Goal: Information Seeking & Learning: Learn about a topic

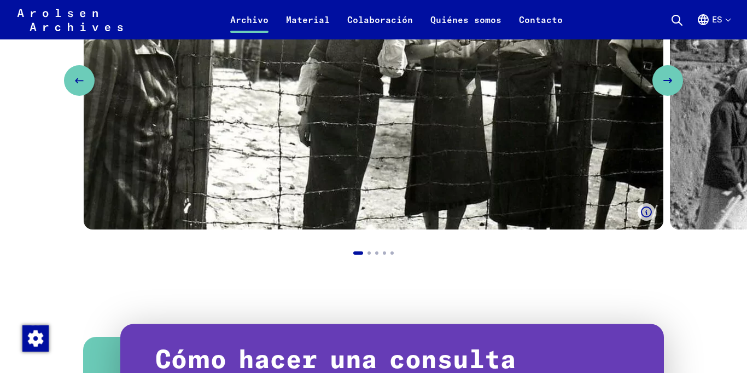
scroll to position [1029, 0]
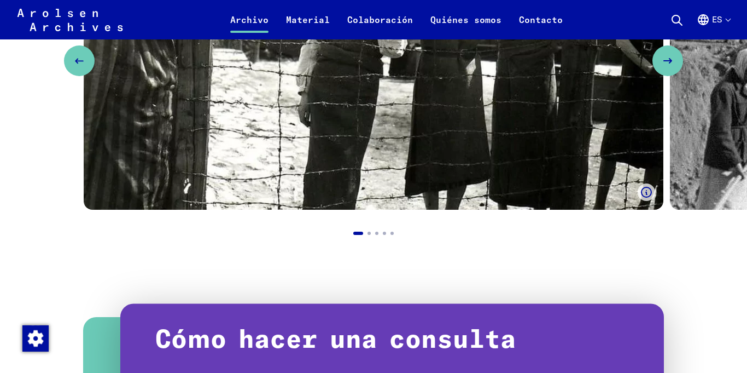
click at [327, 127] on img "1 / 5" at bounding box center [374, 46] width 580 height 327
click at [327, 129] on img "1 / 5" at bounding box center [374, 46] width 580 height 327
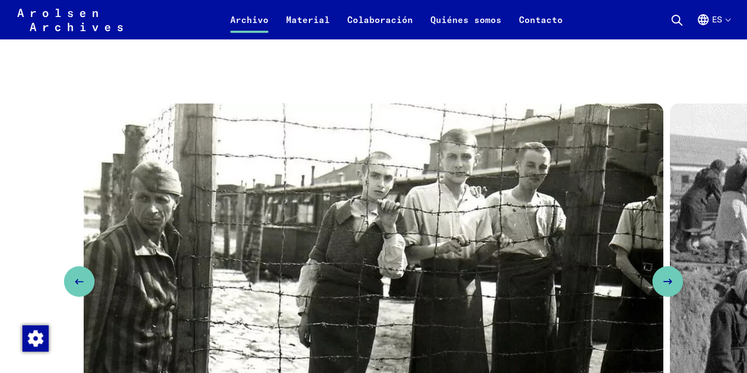
scroll to position [803, 0]
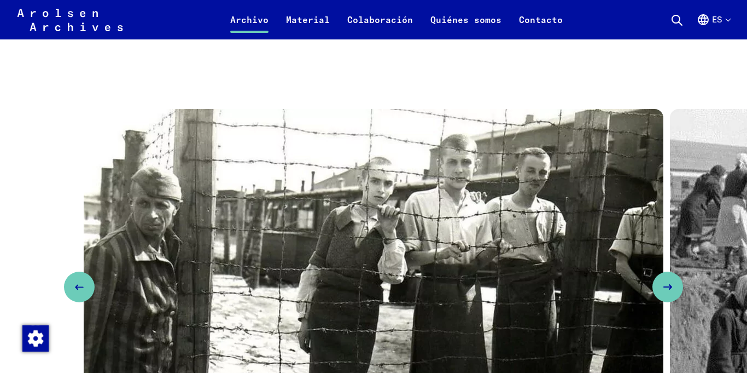
click at [483, 214] on img "1 / 5" at bounding box center [374, 272] width 580 height 327
click at [228, 313] on img "1 / 5" at bounding box center [374, 272] width 580 height 327
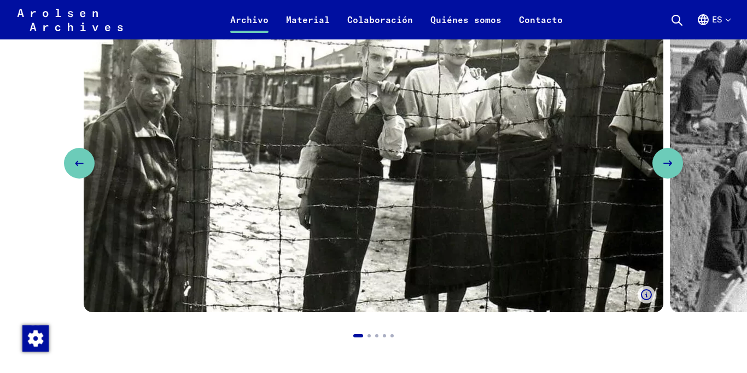
scroll to position [921, 0]
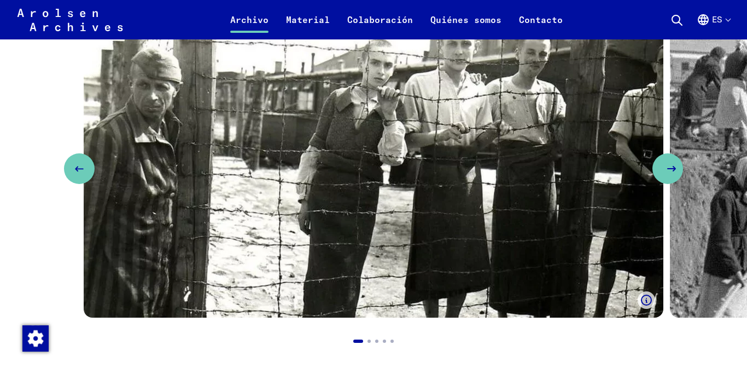
click at [669, 171] on icon "Next slide" at bounding box center [671, 168] width 13 height 13
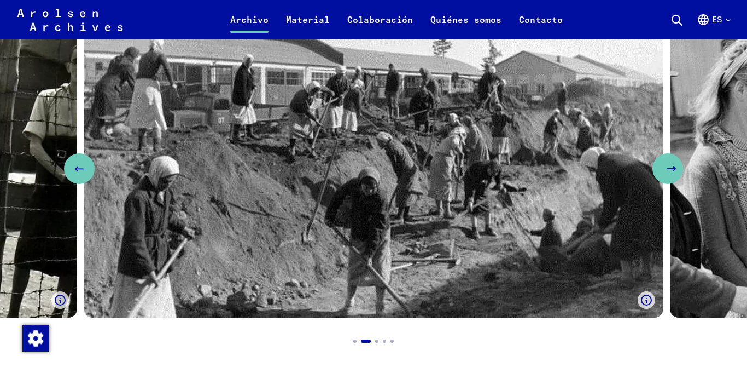
click at [669, 171] on icon "Next slide" at bounding box center [671, 168] width 13 height 13
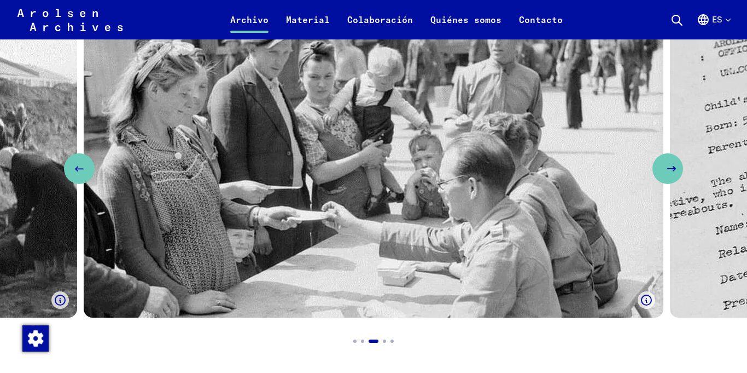
click at [669, 171] on icon "Next slide" at bounding box center [671, 168] width 13 height 13
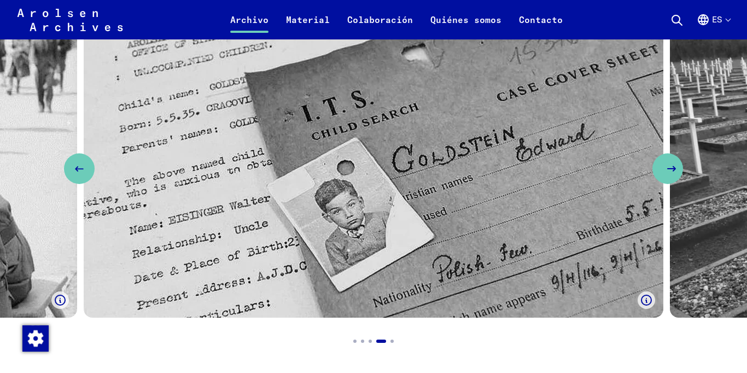
click at [669, 171] on icon "Next slide" at bounding box center [671, 168] width 13 height 13
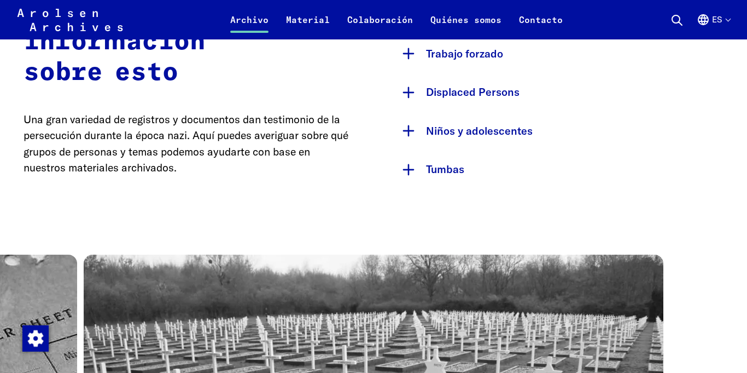
scroll to position [652, 0]
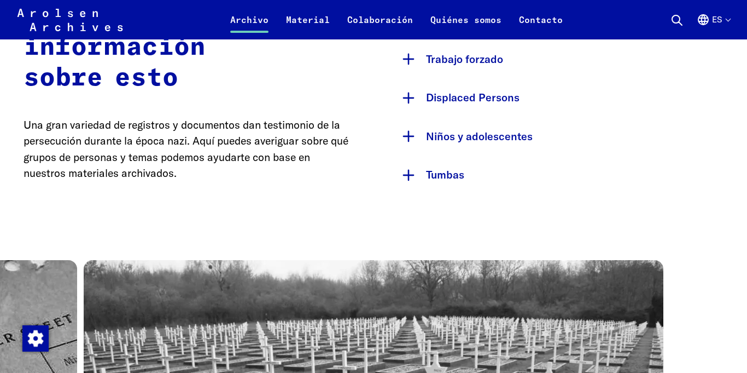
drag, startPoint x: 745, startPoint y: 119, endPoint x: 733, endPoint y: 70, distance: 50.2
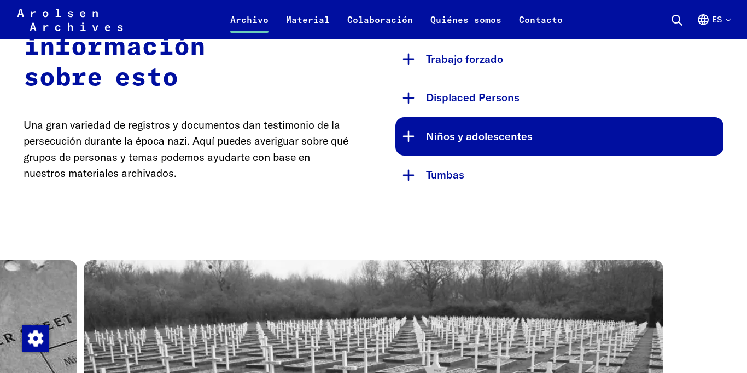
click at [553, 144] on button "Niños y adolescentes" at bounding box center [560, 136] width 328 height 39
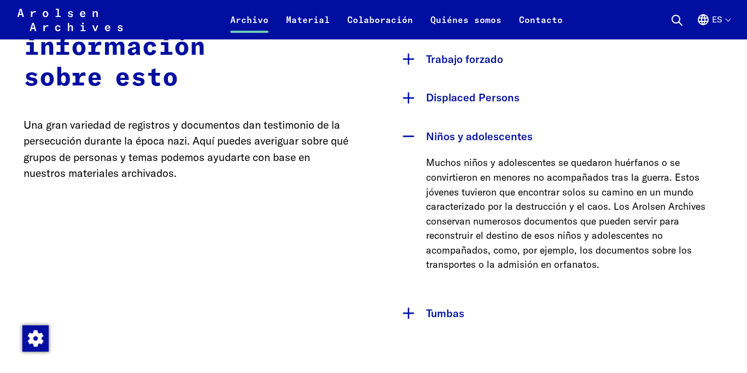
click at [338, 172] on p "Una gran variedad de registros y documentos dan testimonio de la persecución du…" at bounding box center [188, 149] width 328 height 64
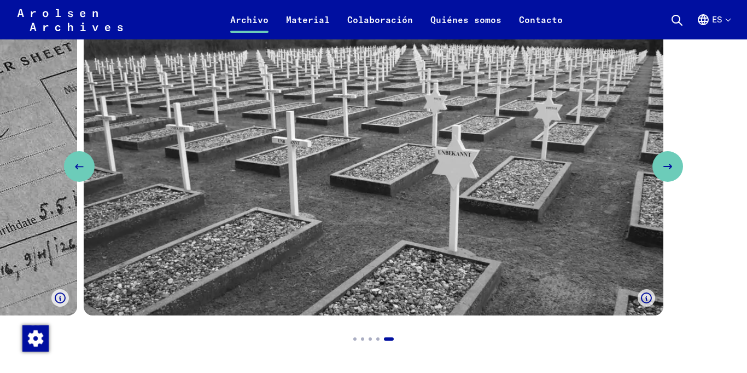
scroll to position [1067, 0]
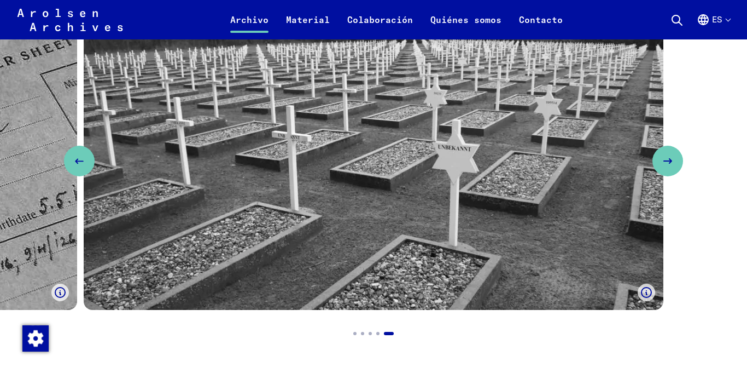
click at [59, 287] on use "Mostrar leyenda" at bounding box center [60, 292] width 10 height 10
click at [68, 158] on button "Previous slide" at bounding box center [79, 161] width 31 height 31
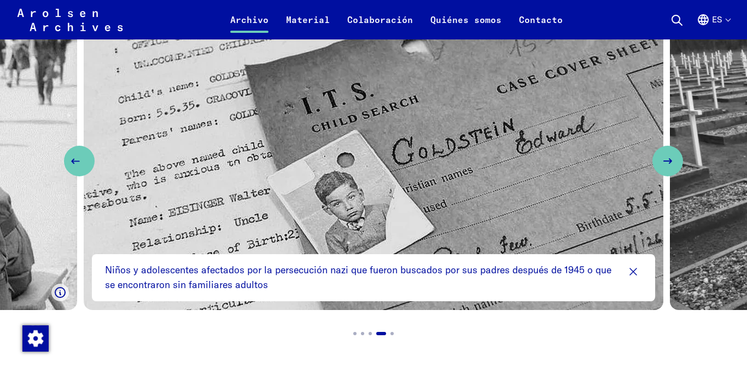
click at [67, 157] on button "Previous slide" at bounding box center [79, 161] width 31 height 31
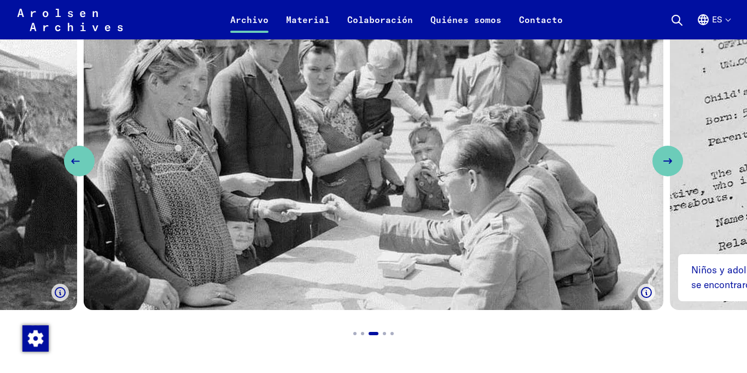
click at [67, 157] on button "Previous slide" at bounding box center [79, 161] width 31 height 31
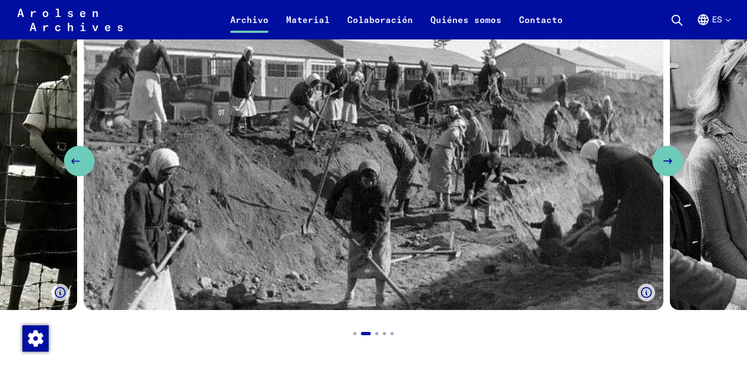
click at [67, 157] on button "Previous slide" at bounding box center [79, 161] width 31 height 31
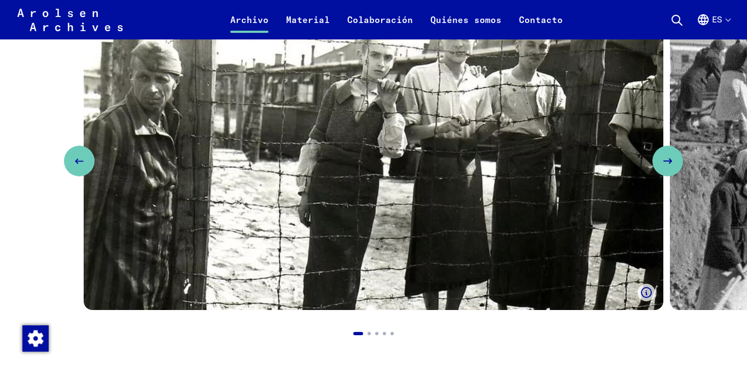
click at [647, 292] on use "Mostrar leyenda" at bounding box center [647, 292] width 10 height 10
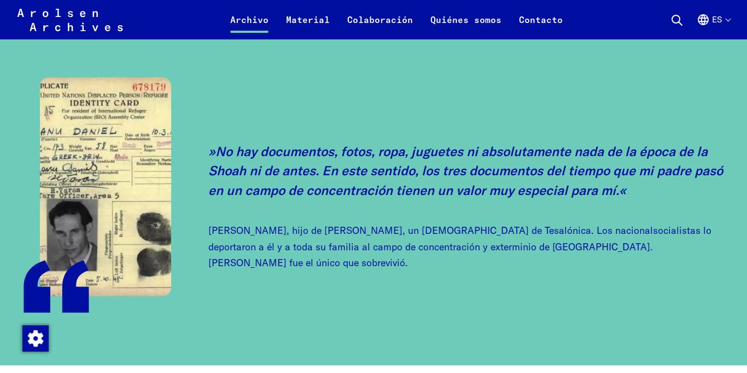
scroll to position [2874, 0]
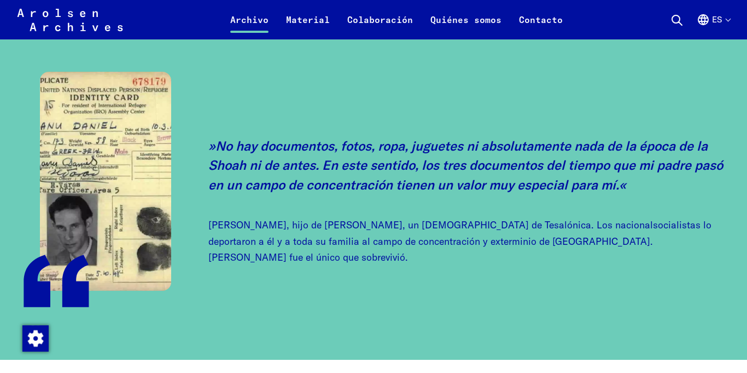
drag, startPoint x: 734, startPoint y: 295, endPoint x: 742, endPoint y: 323, distance: 29.2
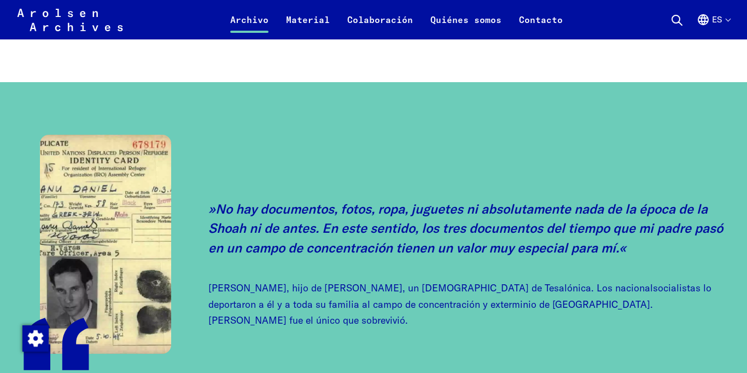
scroll to position [2806, 0]
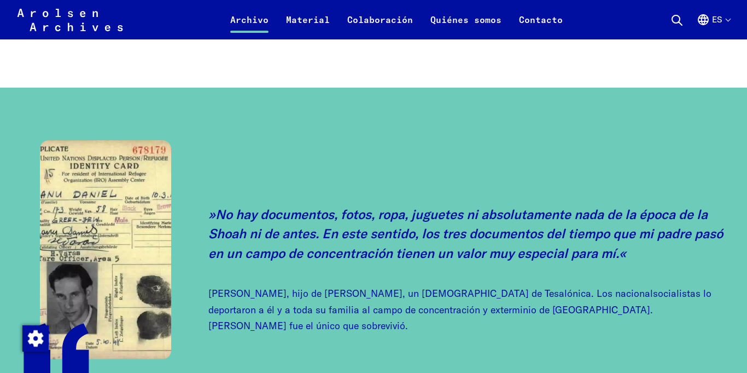
click at [128, 214] on img at bounding box center [105, 249] width 131 height 219
click at [140, 349] on img at bounding box center [105, 249] width 131 height 219
click at [25, 330] on img "Modificar el consentimiento" at bounding box center [35, 338] width 26 height 26
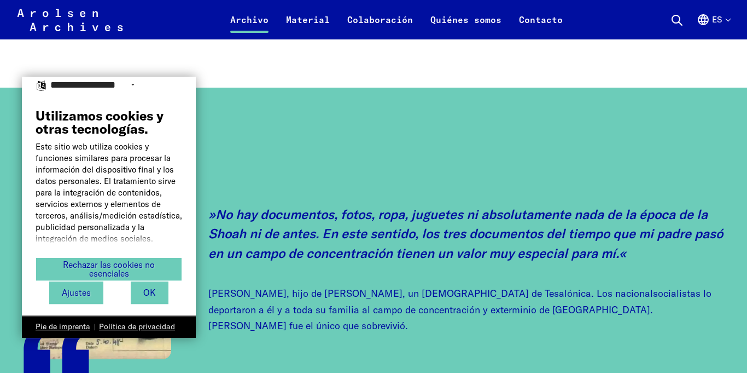
click at [275, 156] on div "No hay documentos, fotos, ropa, juguetes ni absolutamente nada de la época de l…" at bounding box center [374, 257] width 700 height 235
click at [166, 292] on button "OK" at bounding box center [150, 293] width 38 height 22
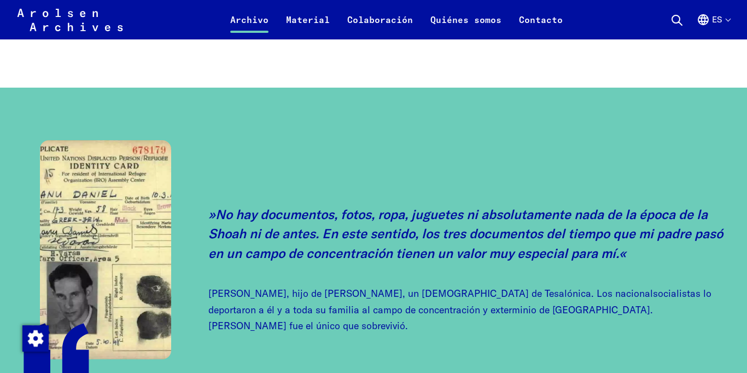
click at [155, 190] on img at bounding box center [105, 249] width 131 height 219
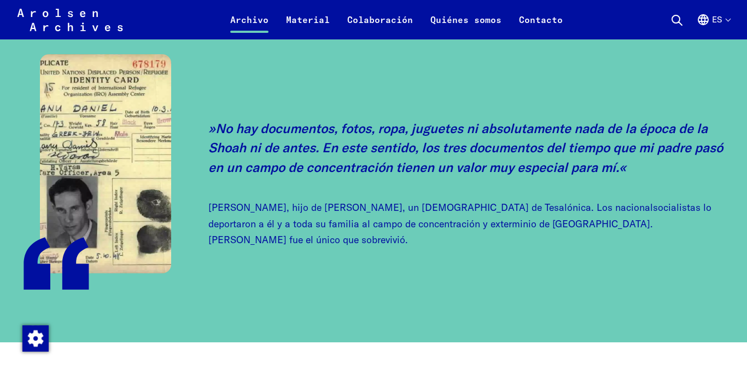
scroll to position [2909, 0]
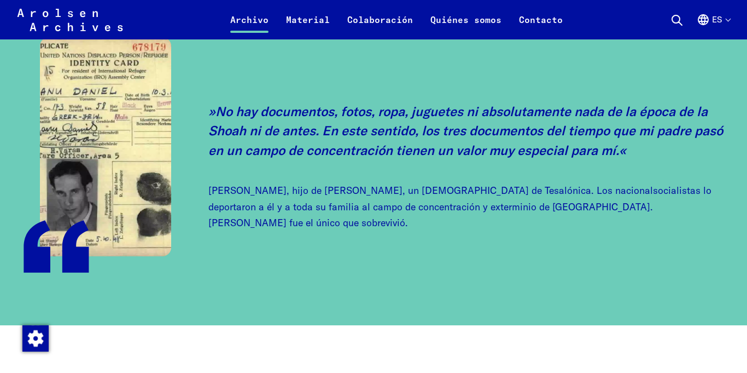
click at [149, 236] on img at bounding box center [105, 146] width 131 height 219
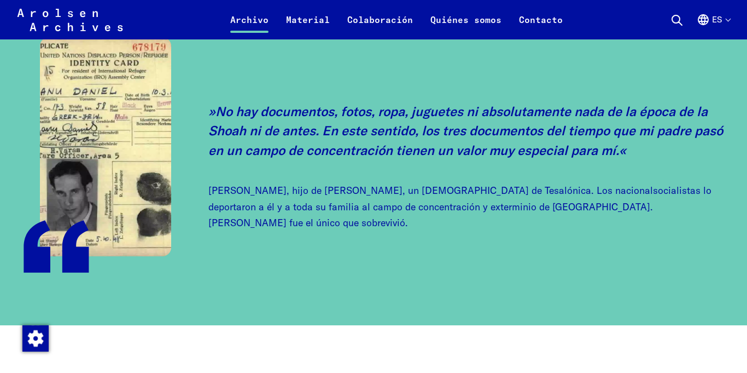
click at [149, 236] on img at bounding box center [105, 146] width 131 height 219
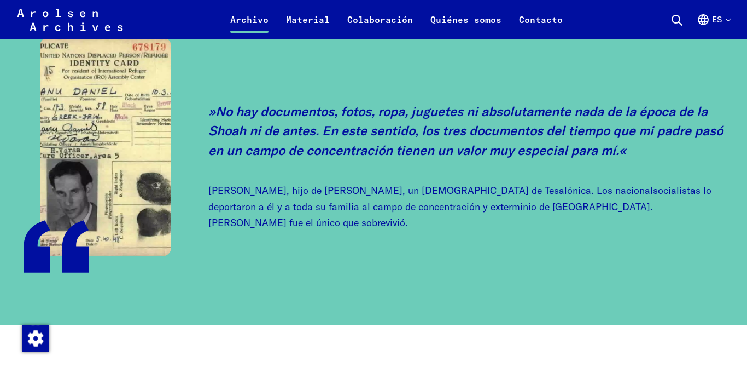
click at [149, 236] on img at bounding box center [105, 146] width 131 height 219
